Goal: Task Accomplishment & Management: Use online tool/utility

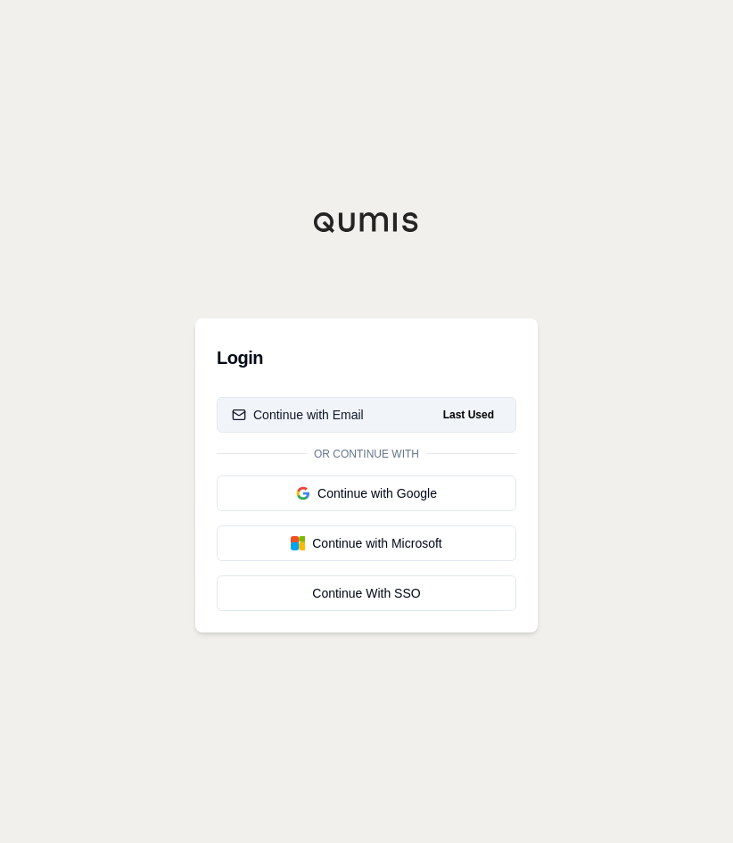
click at [334, 399] on button "Continue with Email Last Used" at bounding box center [367, 415] width 300 height 36
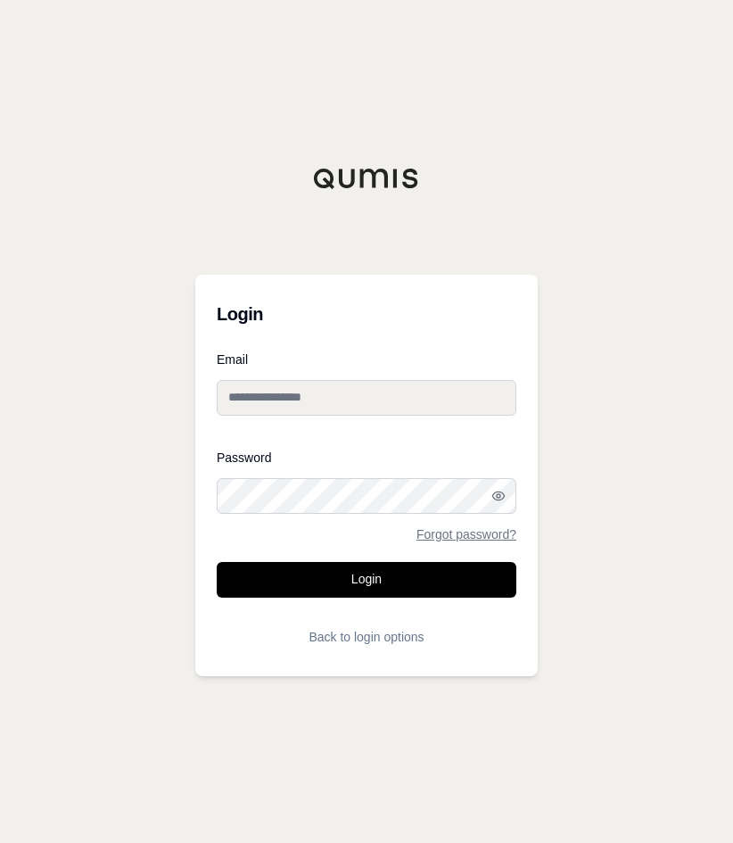
click at [365, 390] on input "Email" at bounding box center [367, 398] width 300 height 36
type input "**********"
click at [217, 514] on div at bounding box center [217, 514] width 0 height 0
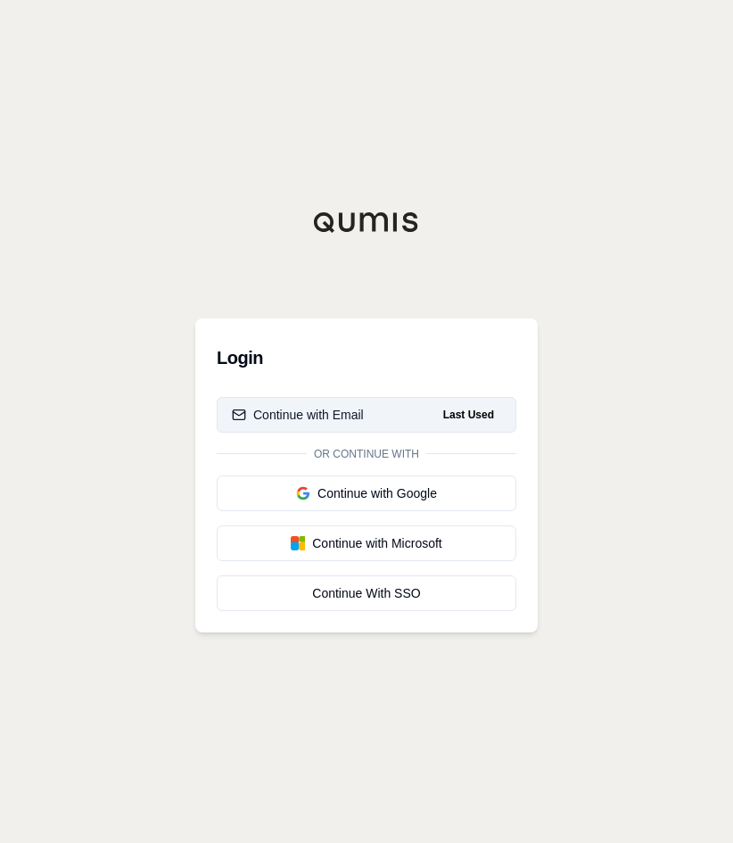
click at [441, 420] on span "Last Used" at bounding box center [468, 414] width 65 height 21
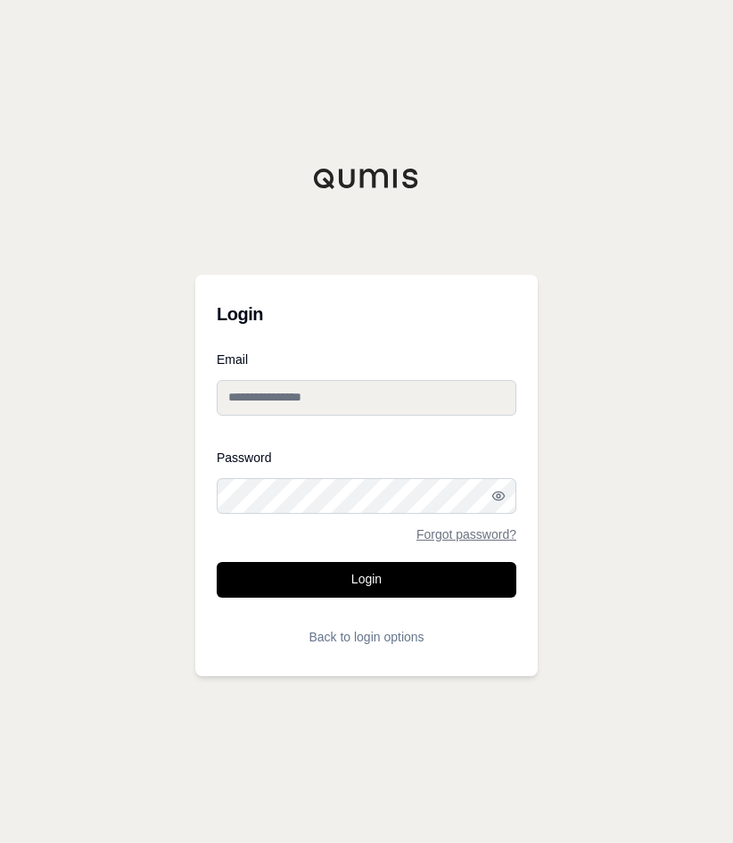
type input "**********"
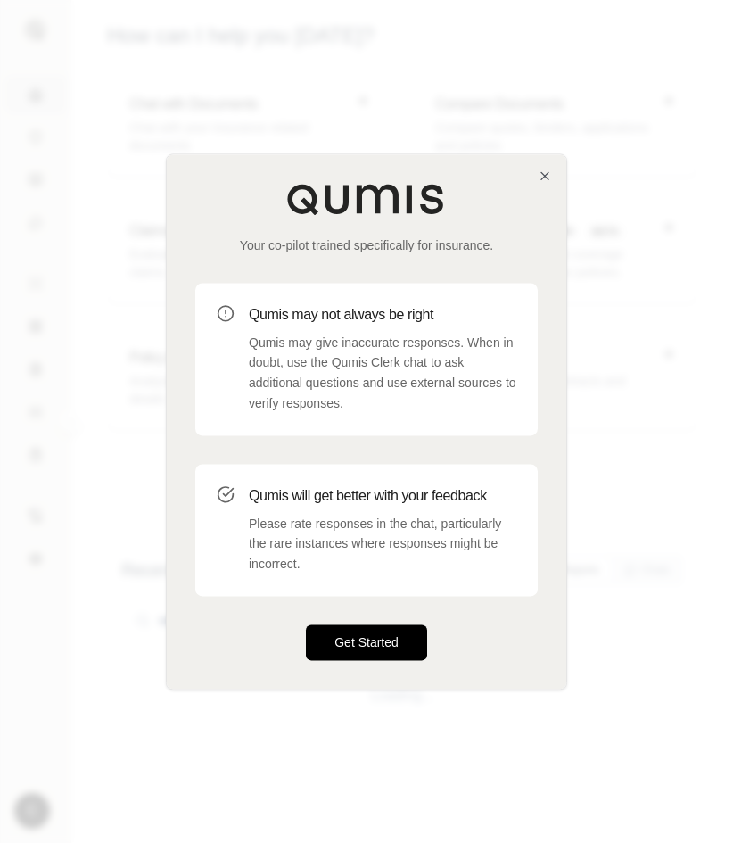
click at [377, 652] on button "Get Started" at bounding box center [366, 642] width 121 height 36
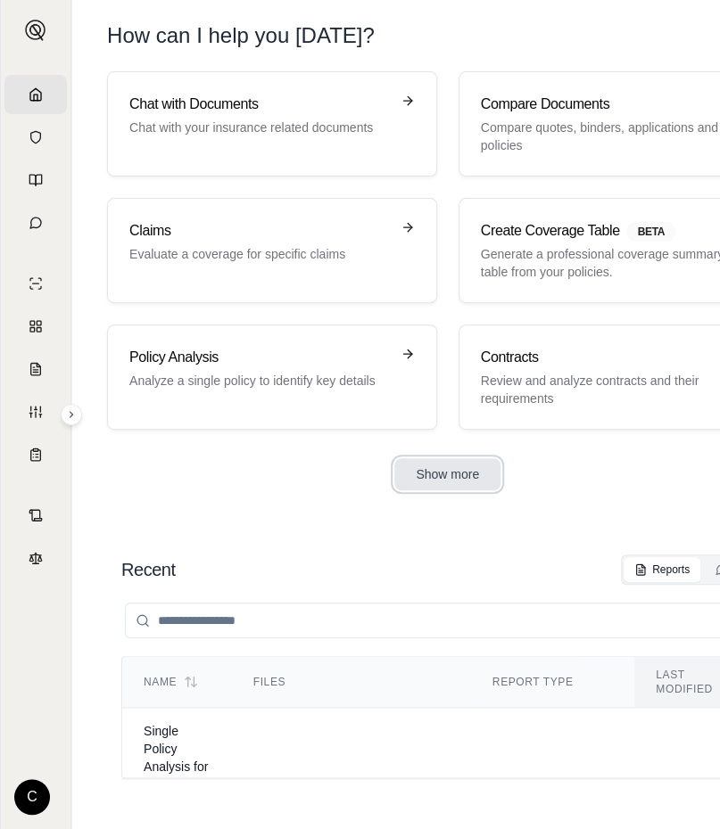
click at [474, 466] on button "Show more" at bounding box center [447, 474] width 106 height 32
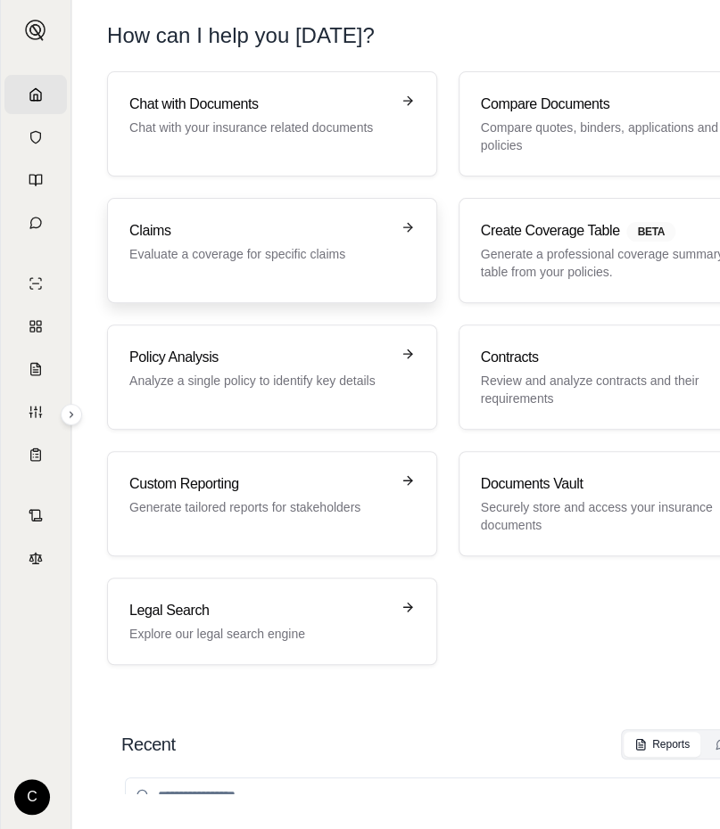
click at [415, 220] on icon at bounding box center [407, 227] width 14 height 14
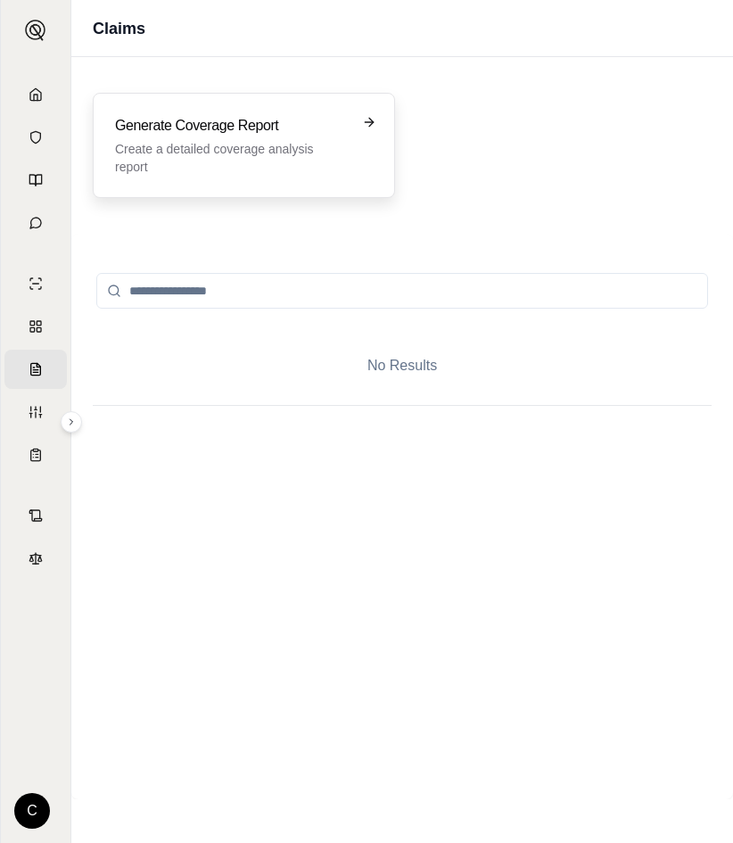
click at [373, 122] on icon at bounding box center [371, 122] width 4 height 8
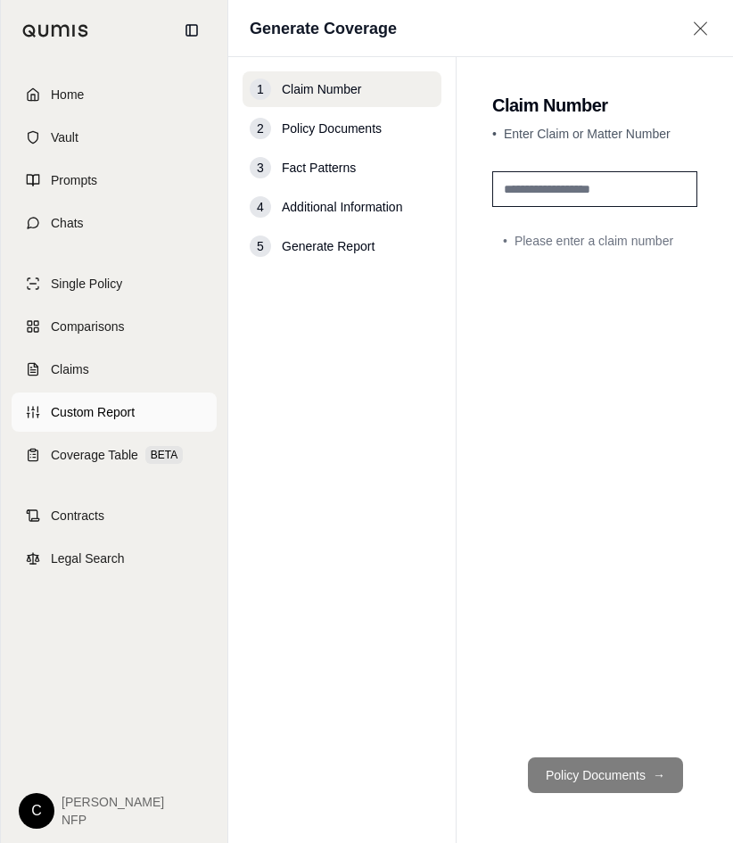
click at [61, 409] on span "Custom Report" at bounding box center [93, 412] width 84 height 18
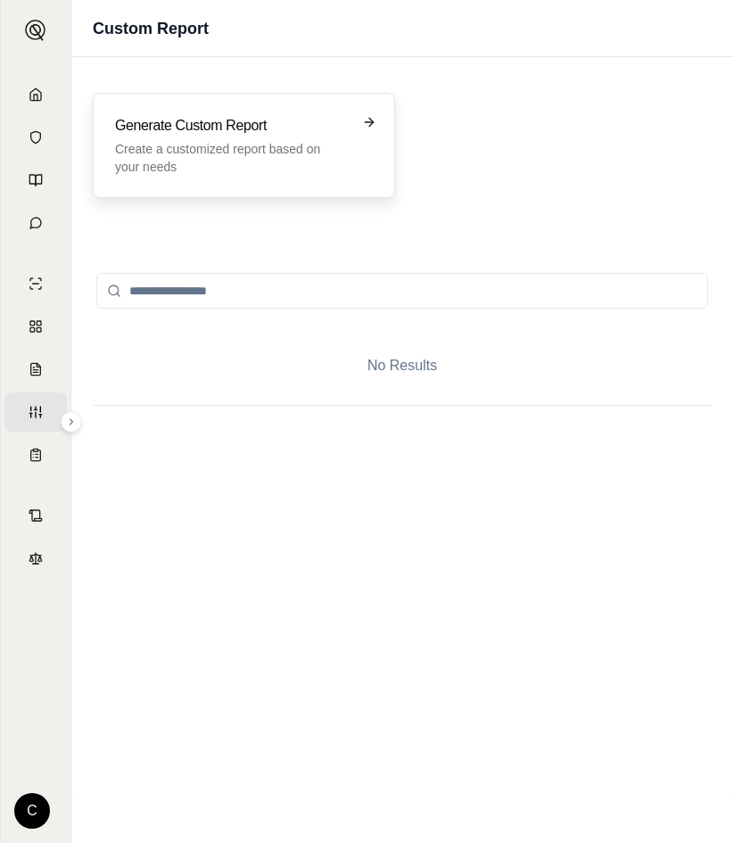
click at [244, 126] on h3 "Generate Custom Report" at bounding box center [231, 125] width 233 height 21
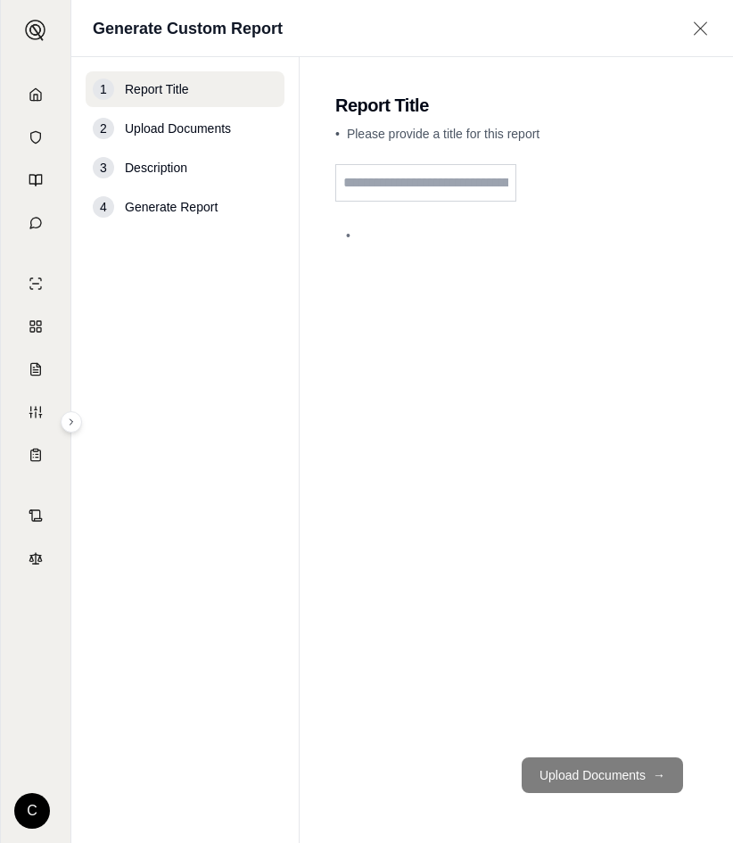
click at [451, 190] on input "text" at bounding box center [425, 182] width 181 height 37
type input "*"
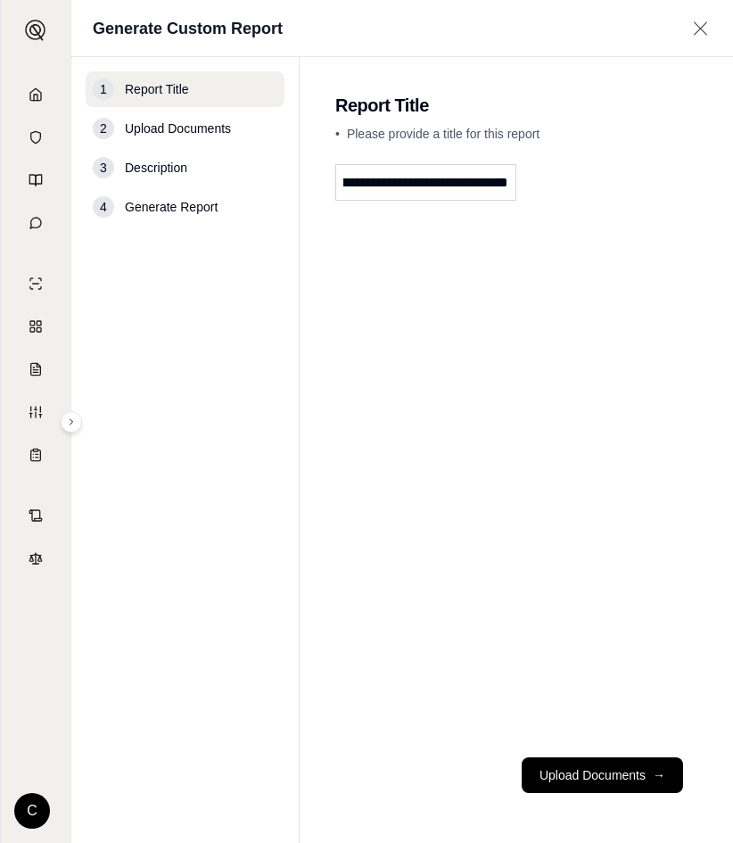
scroll to position [0, 68]
type input "**********"
click at [542, 770] on button "Upload Documents →" at bounding box center [602, 775] width 161 height 36
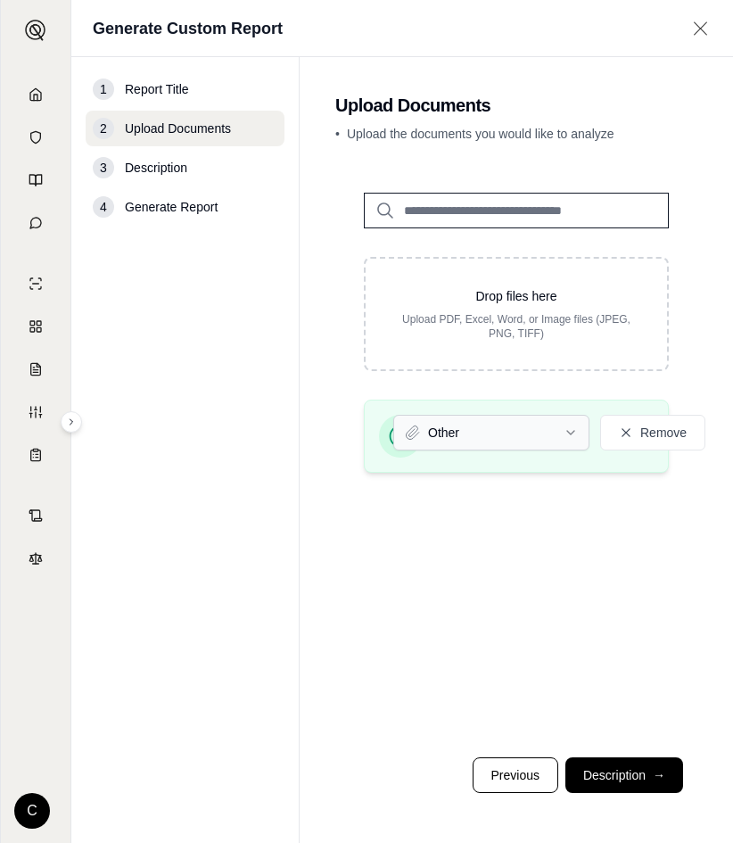
click at [564, 433] on html "Home Vault Prompts Chats Single Policy Comparisons Claims Custom Report Coverag…" at bounding box center [366, 421] width 733 height 843
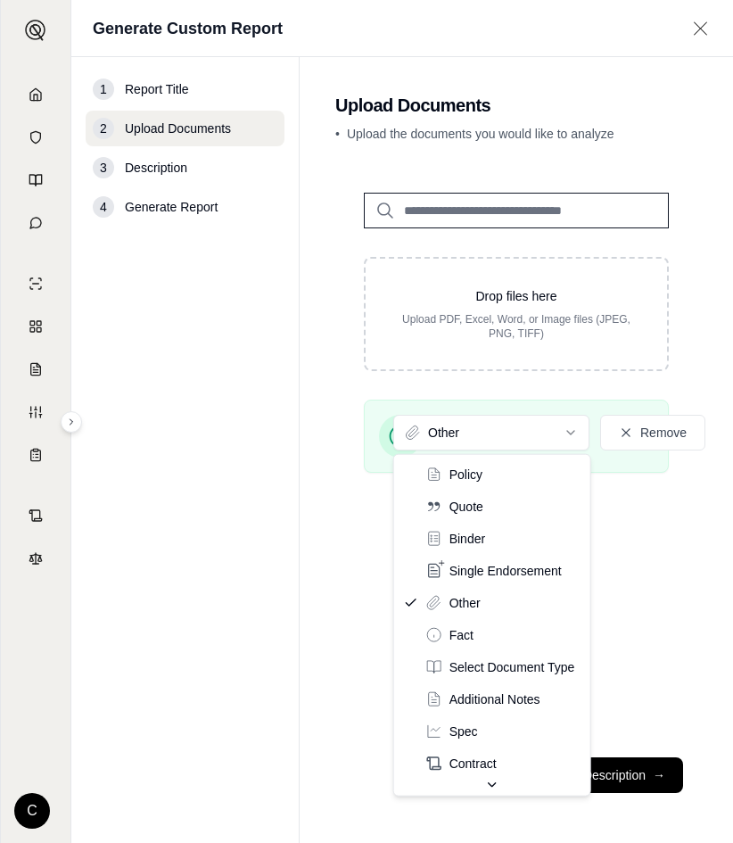
click at [334, 605] on html "Home Vault Prompts Chats Single Policy Comparisons Claims Custom Report Coverag…" at bounding box center [366, 421] width 733 height 843
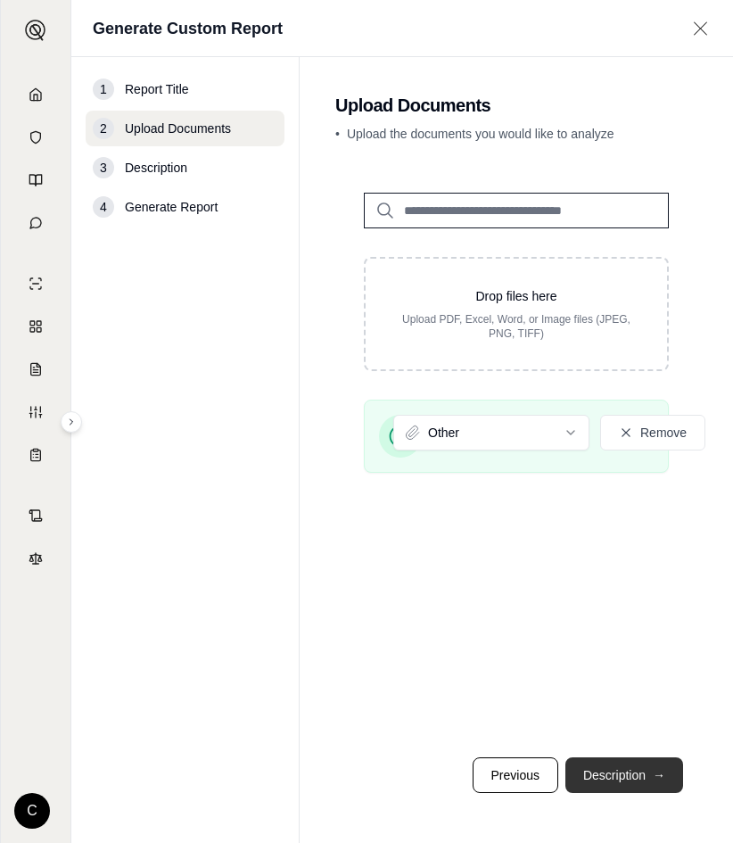
click at [618, 777] on button "Description →" at bounding box center [624, 775] width 118 height 36
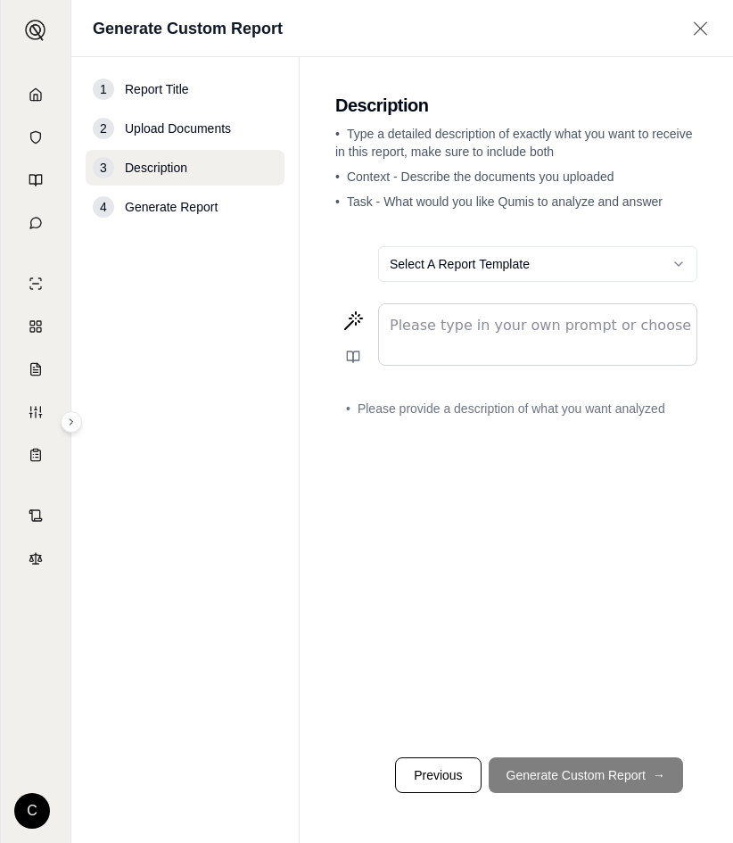
click at [666, 257] on html "Home Vault Prompts Chats Single Policy Comparisons Claims Custom Report Coverag…" at bounding box center [366, 421] width 733 height 843
click at [589, 358] on html "Home Vault Prompts Chats Single Policy Comparisons Claims Custom Report Coverag…" at bounding box center [366, 421] width 733 height 843
click at [539, 338] on div "editable markdown" at bounding box center [537, 334] width 317 height 61
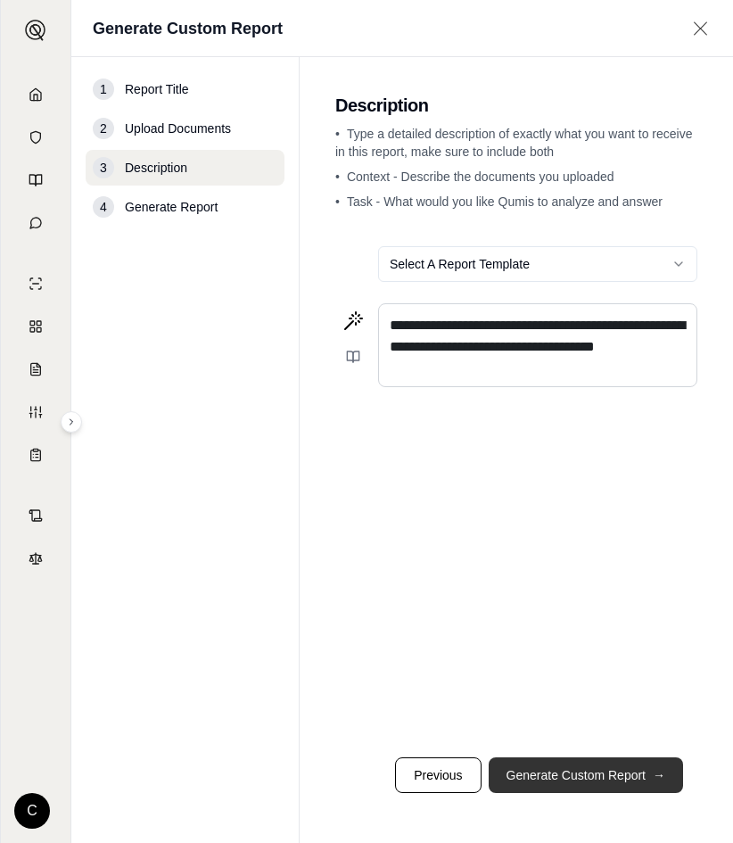
click at [571, 770] on button "Generate Custom Report →" at bounding box center [586, 775] width 194 height 36
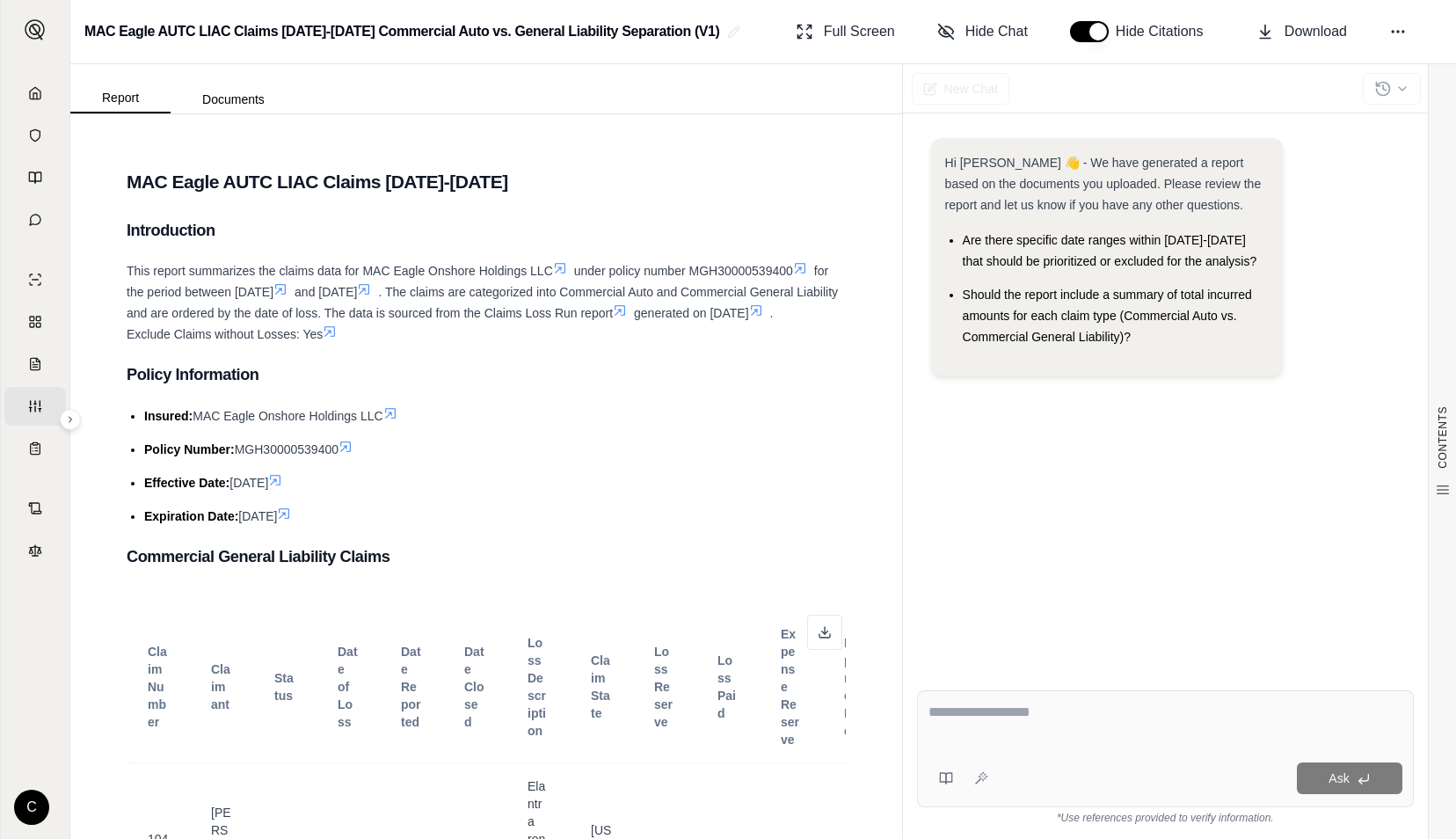
scroll to position [651, 0]
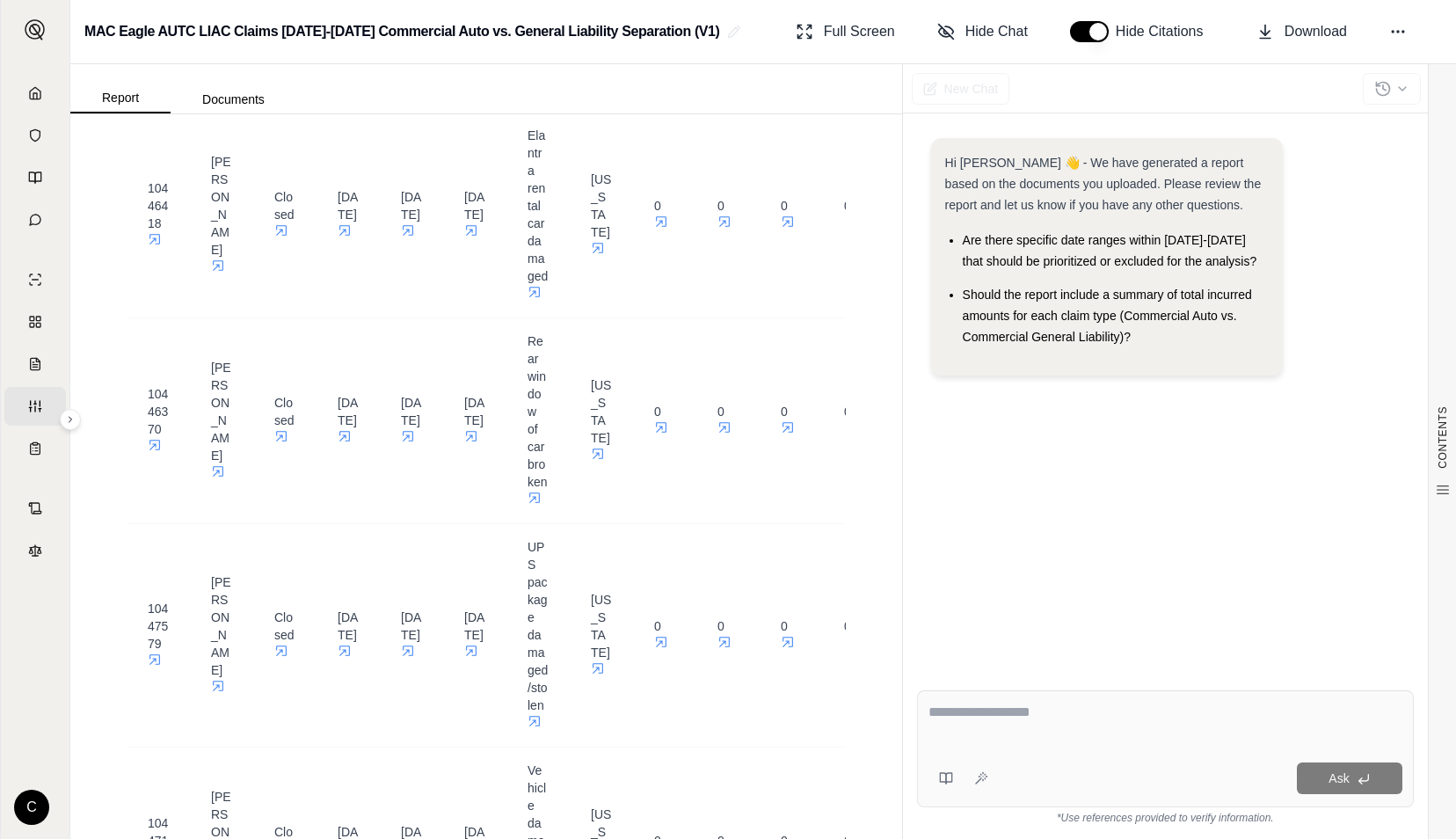
click at [722, 728] on textarea at bounding box center [1166, 723] width 475 height 42
type textarea "**********"
click at [722, 783] on button "Ask" at bounding box center [1349, 778] width 105 height 32
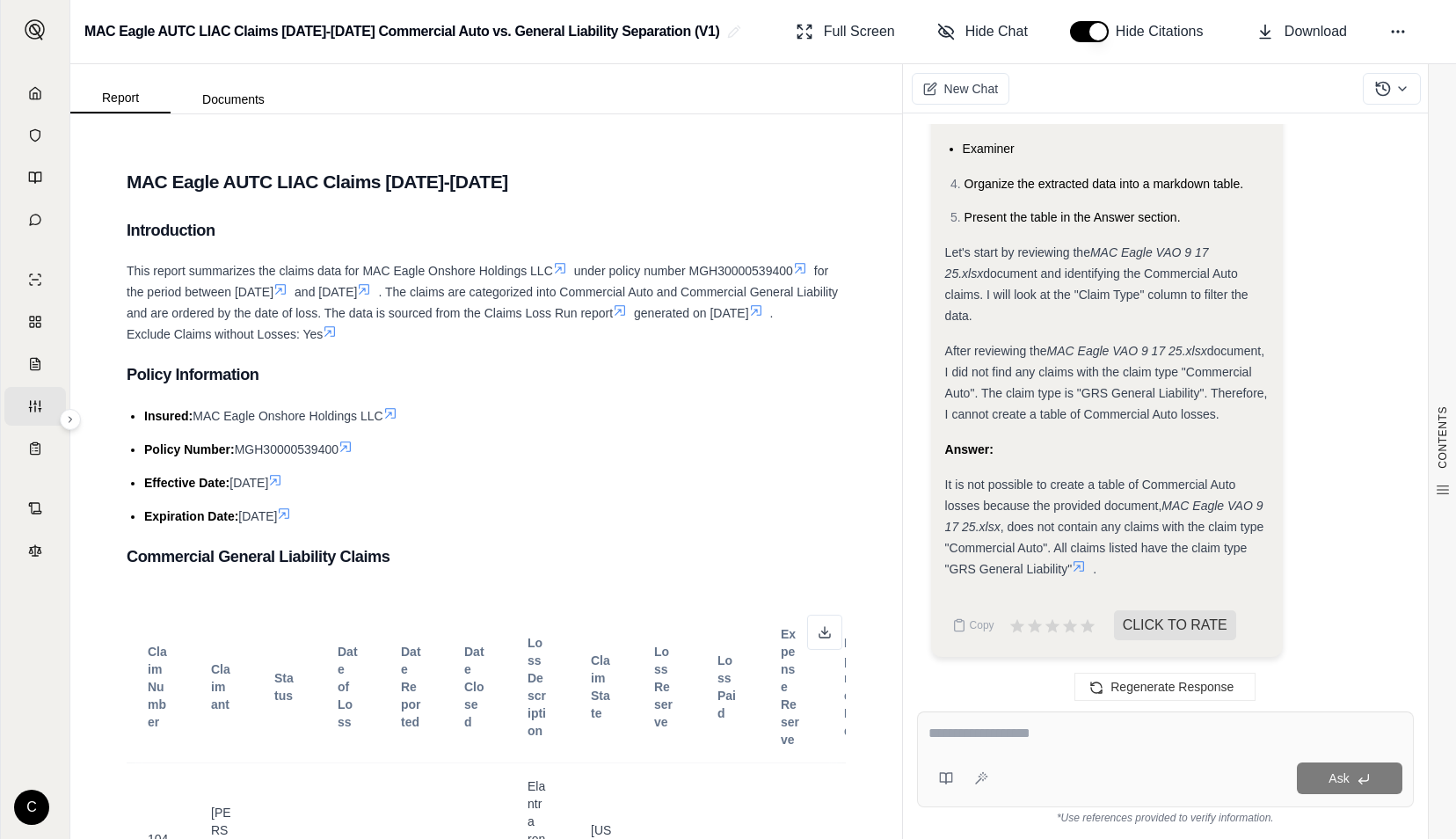
click at [722, 732] on textarea at bounding box center [1165, 733] width 474 height 21
type textarea "**********"
